Goal: Find specific page/section: Find specific page/section

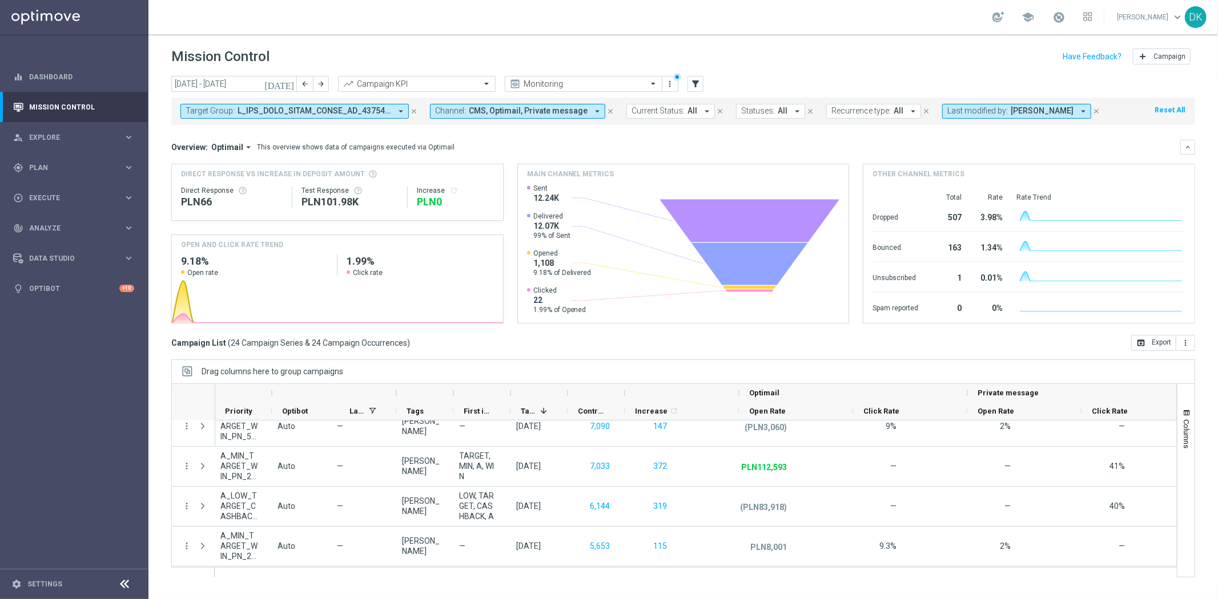
scroll to position [0, 583]
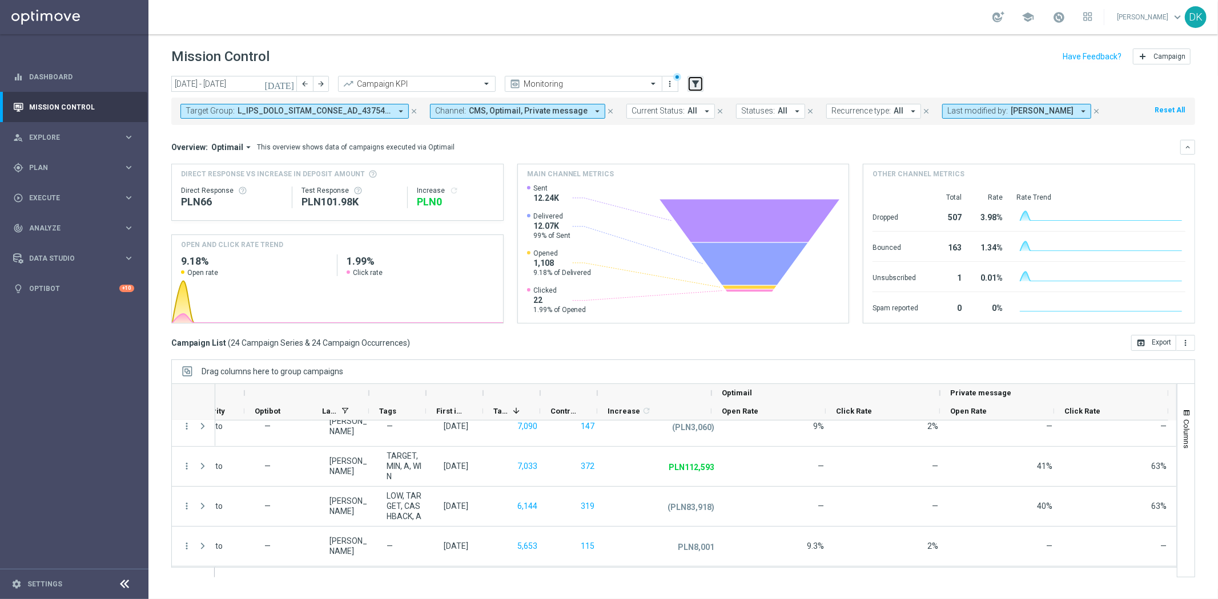
click at [692, 83] on icon "filter_alt" at bounding box center [695, 84] width 10 height 10
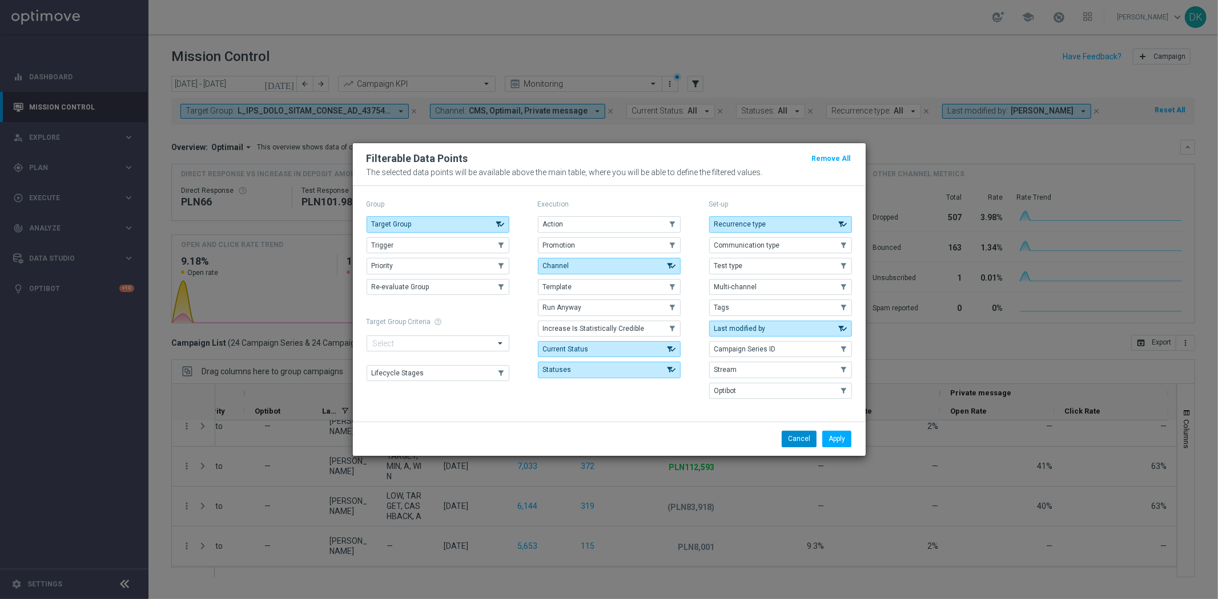
click at [797, 437] on button "Cancel" at bounding box center [798, 439] width 35 height 16
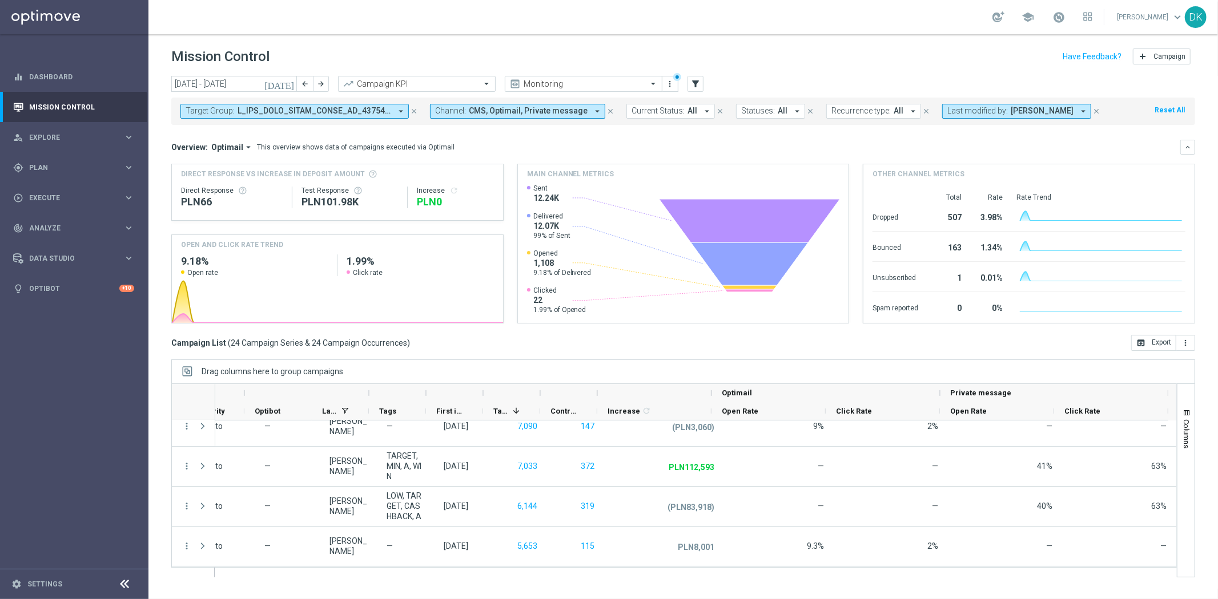
scroll to position [0, 0]
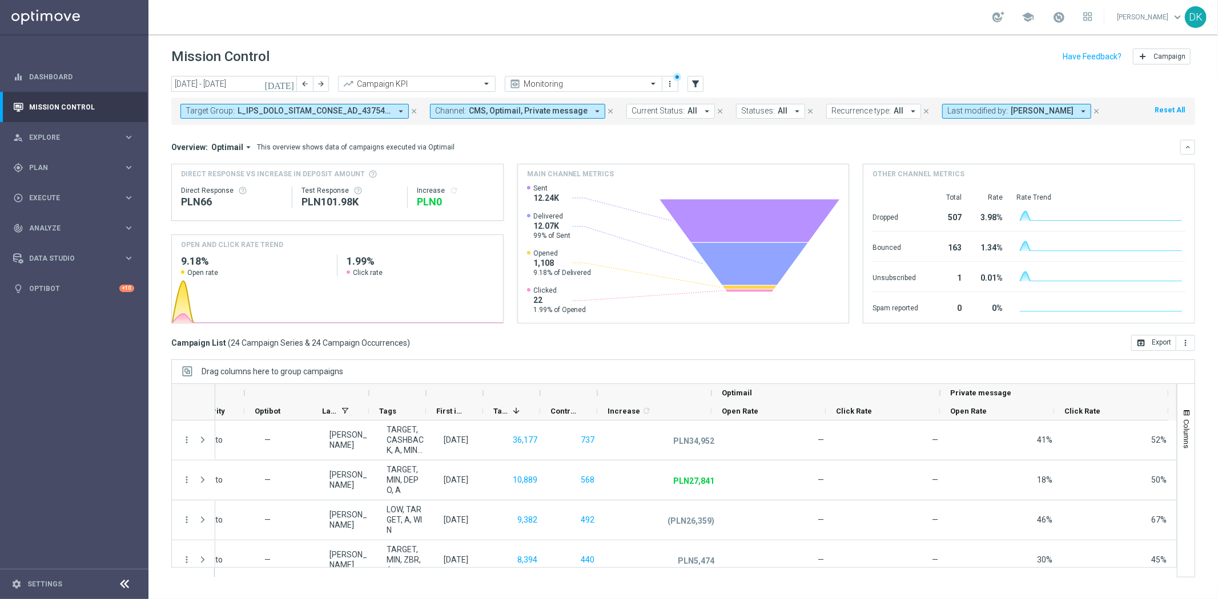
click at [515, 286] on div "Direct Response VS Increase In Deposit Amount Direct Response PLN66 Test Respon…" at bounding box center [683, 244] width 1024 height 160
